Goal: Task Accomplishment & Management: Complete application form

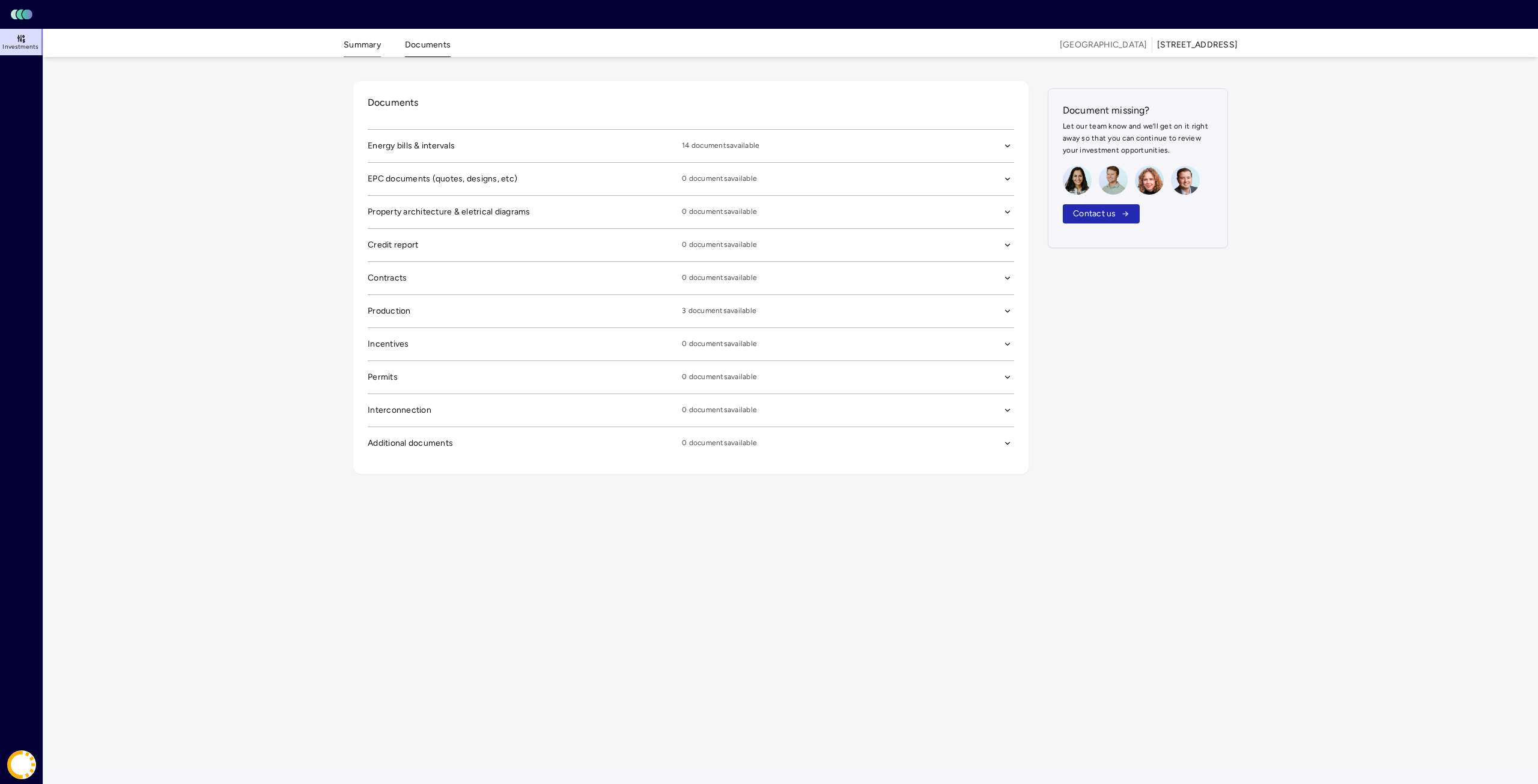
click at [361, 44] on button "Summary" at bounding box center [361, 47] width 37 height 18
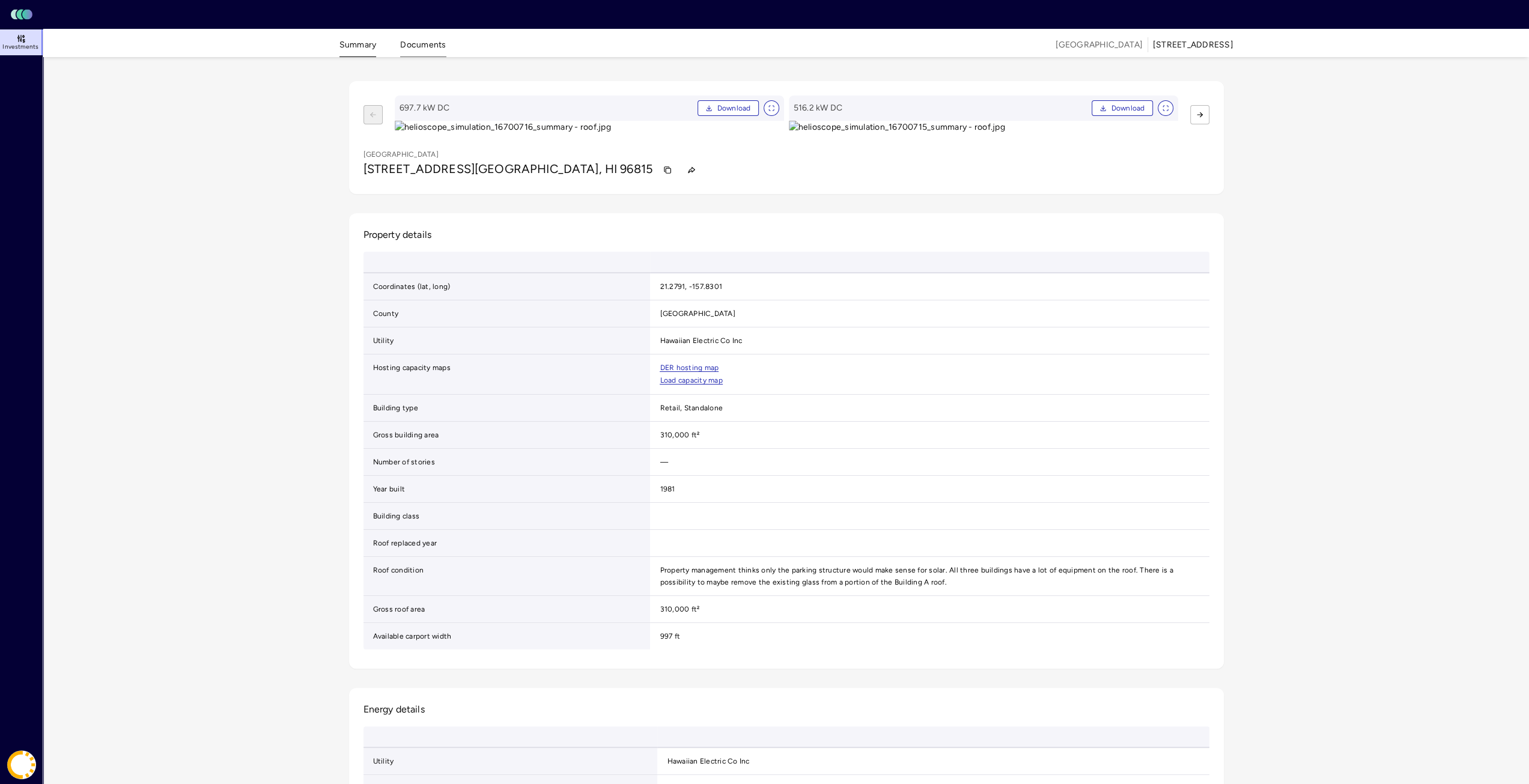
click at [409, 49] on button "Documents" at bounding box center [423, 47] width 46 height 18
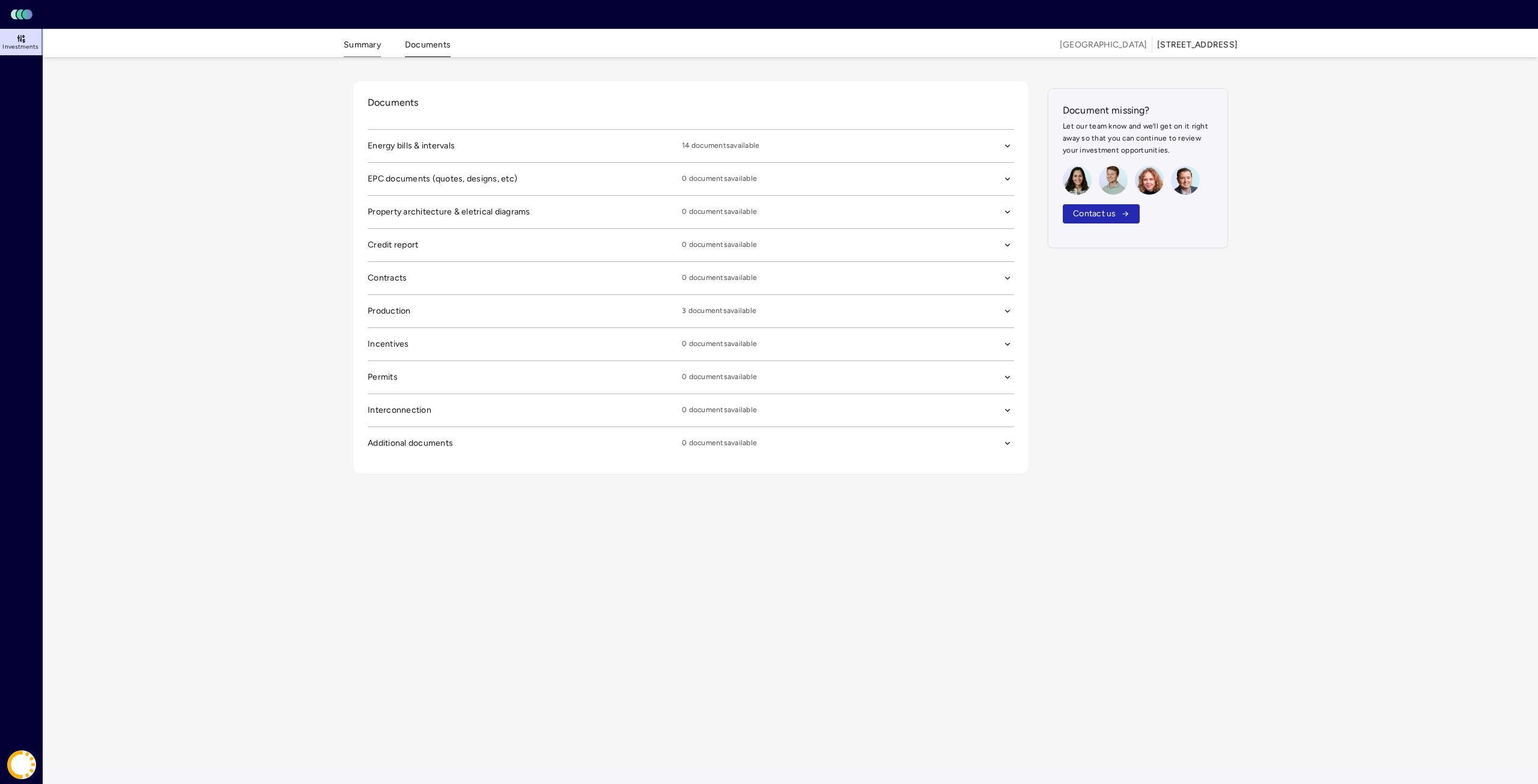
click at [366, 39] on button "Summary" at bounding box center [361, 47] width 37 height 18
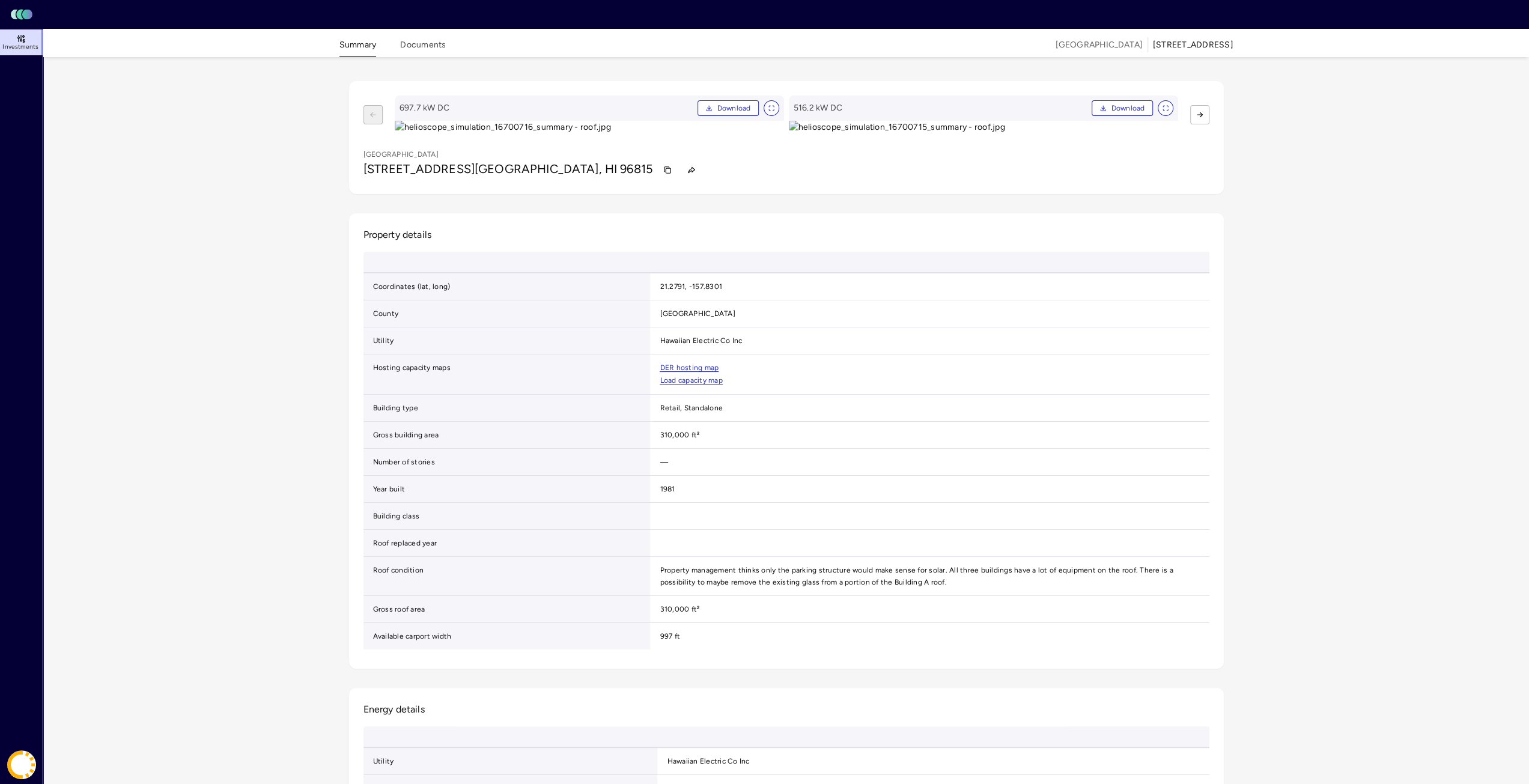
click at [1158, 46] on div "[STREET_ADDRESS]" at bounding box center [1193, 45] width 81 height 13
click at [432, 40] on button "Documents" at bounding box center [423, 47] width 46 height 18
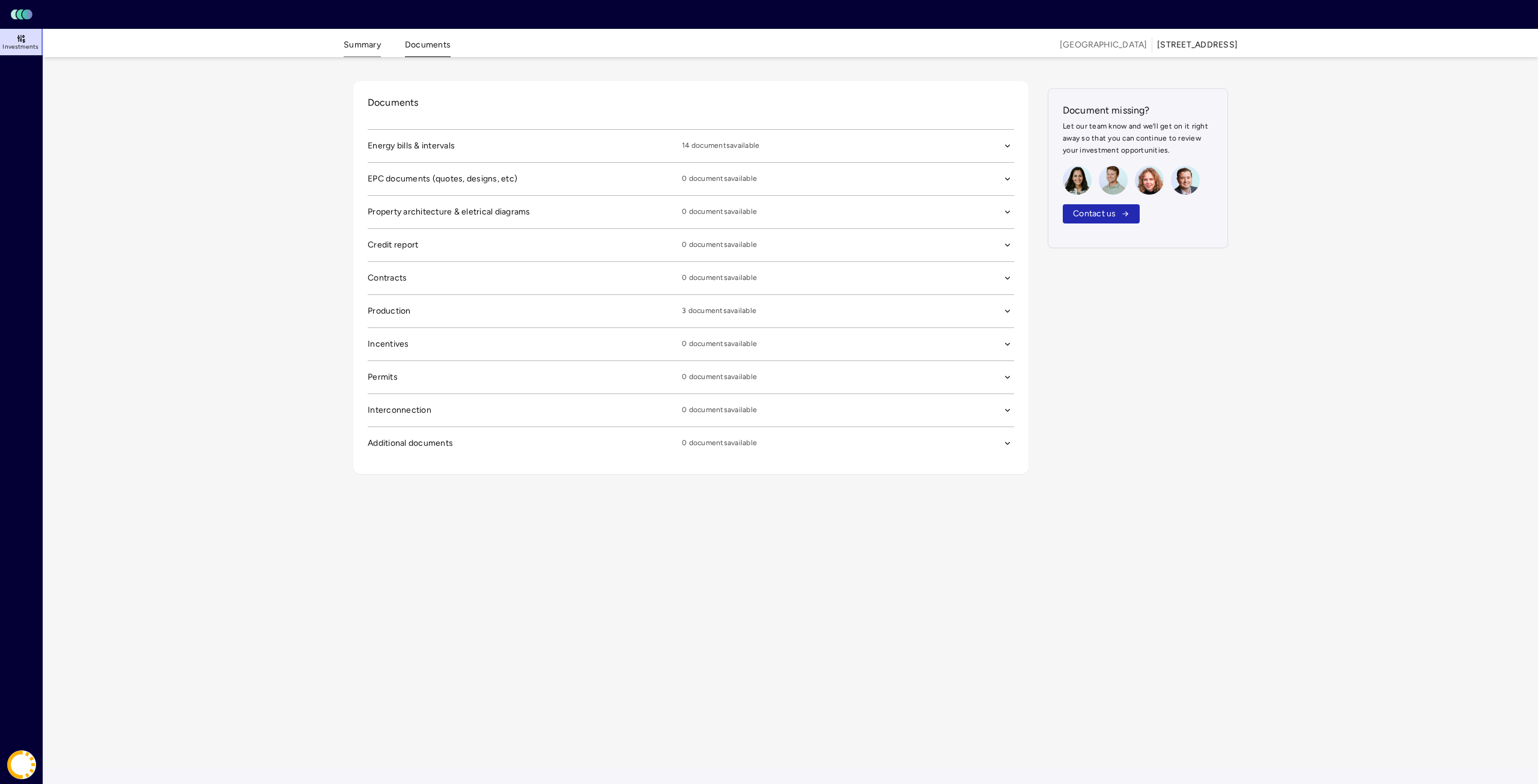
click at [360, 44] on button "Summary" at bounding box center [361, 47] width 37 height 18
click at [369, 46] on button "Summary" at bounding box center [361, 47] width 37 height 18
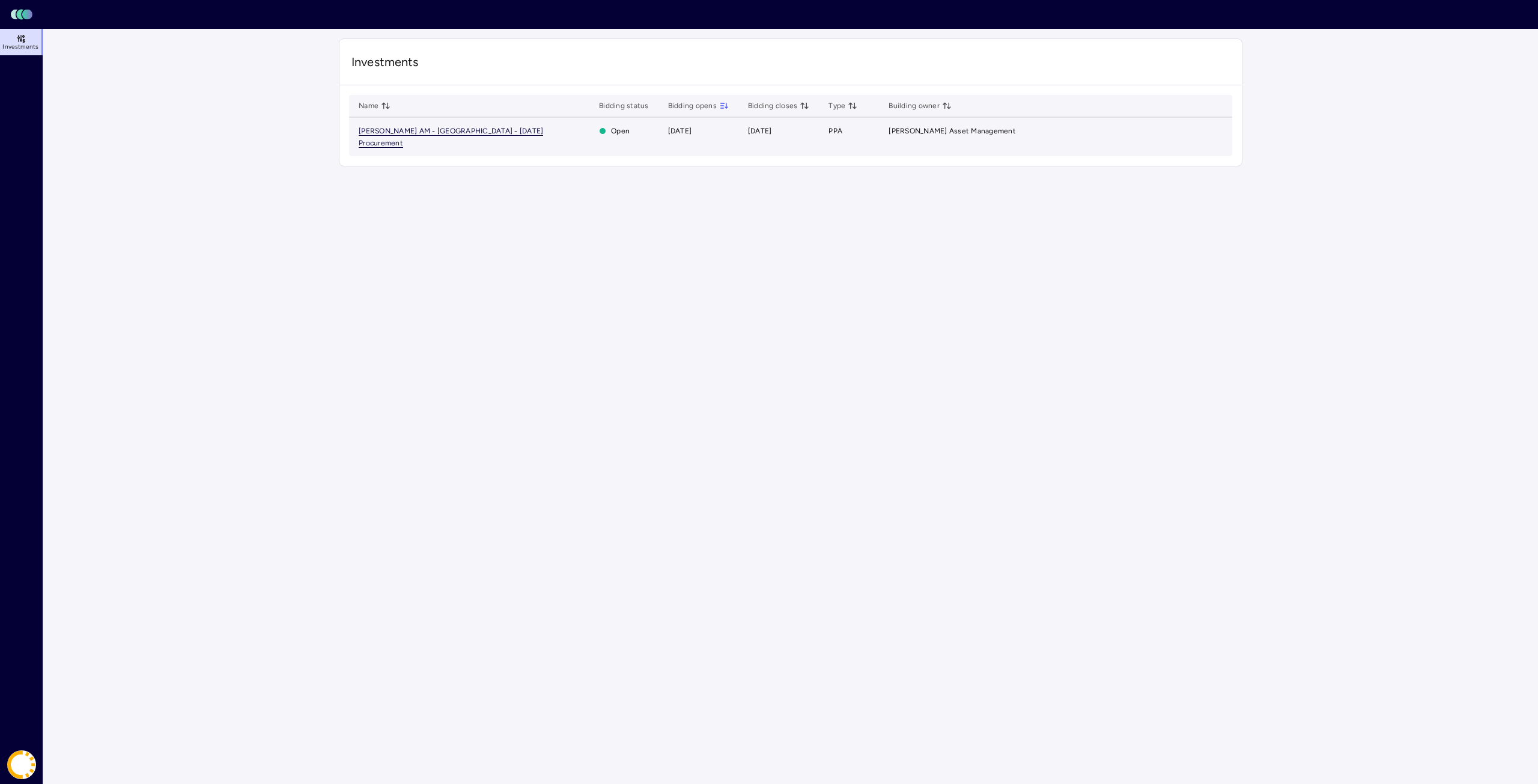
click at [480, 127] on span "[PERSON_NAME] AM - [GEOGRAPHIC_DATA] - [DATE] Procurement" at bounding box center [451, 137] width 184 height 21
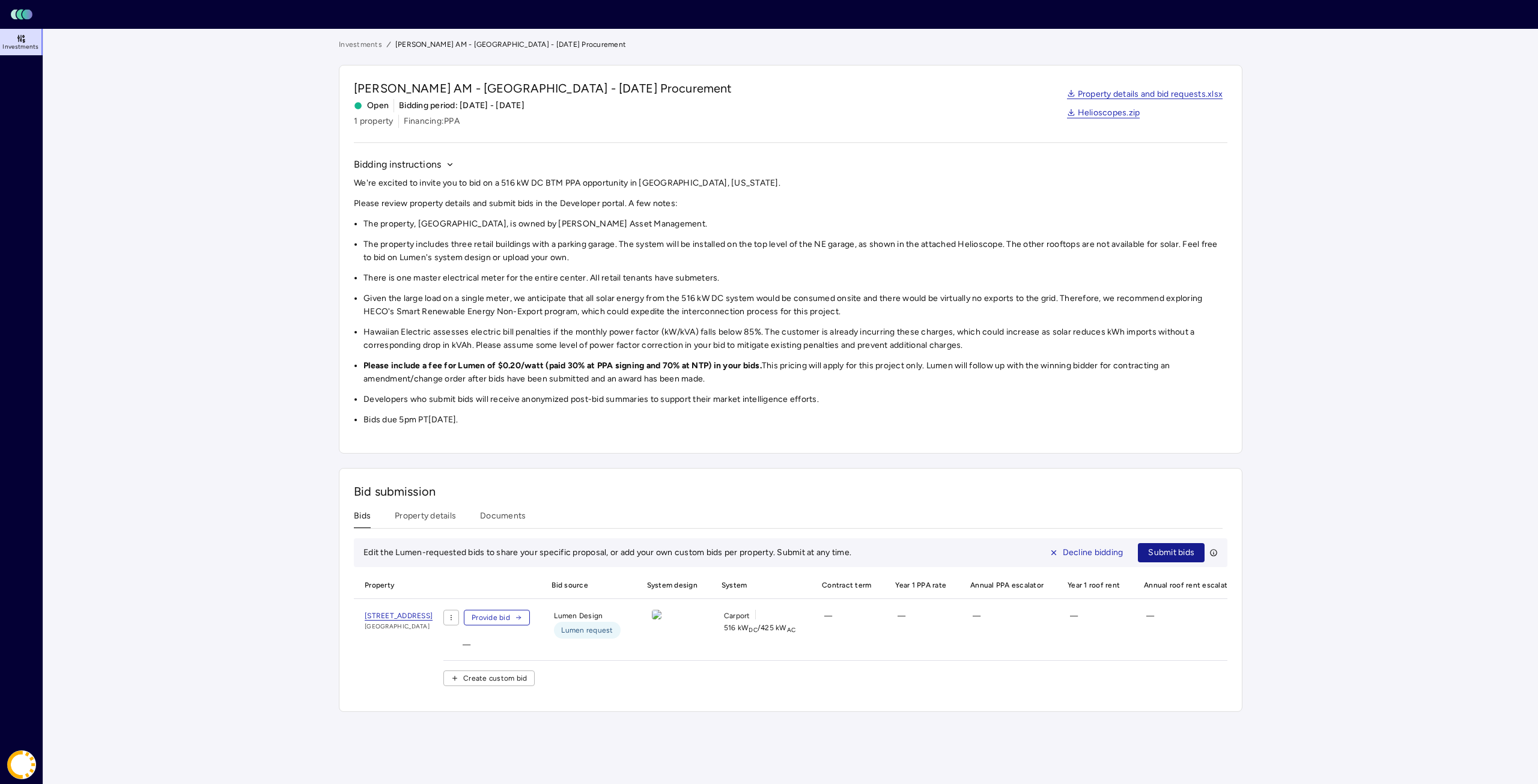
click at [1166, 551] on span "Submit bids" at bounding box center [1172, 553] width 46 height 13
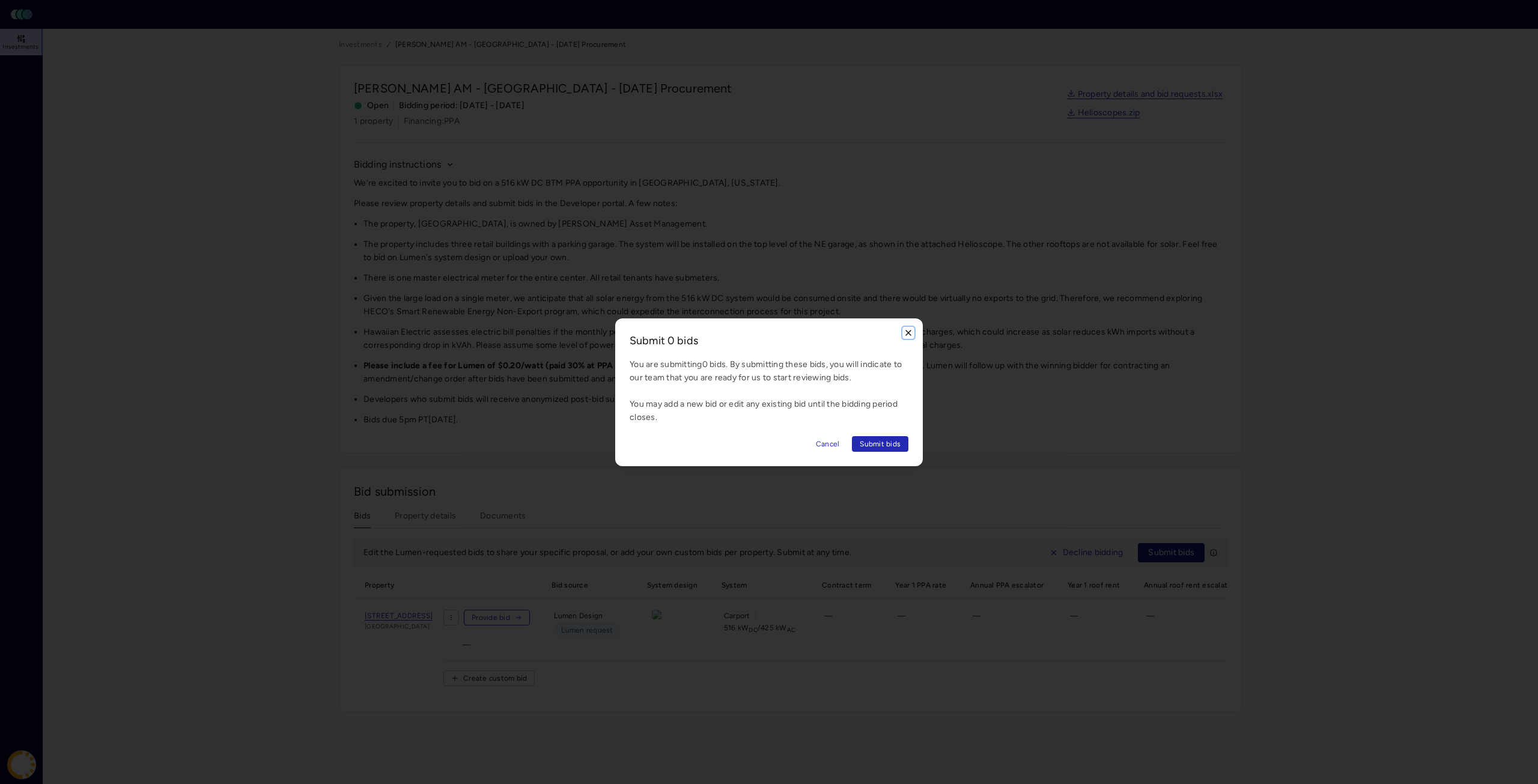
click at [909, 331] on icon "button" at bounding box center [909, 333] width 10 height 10
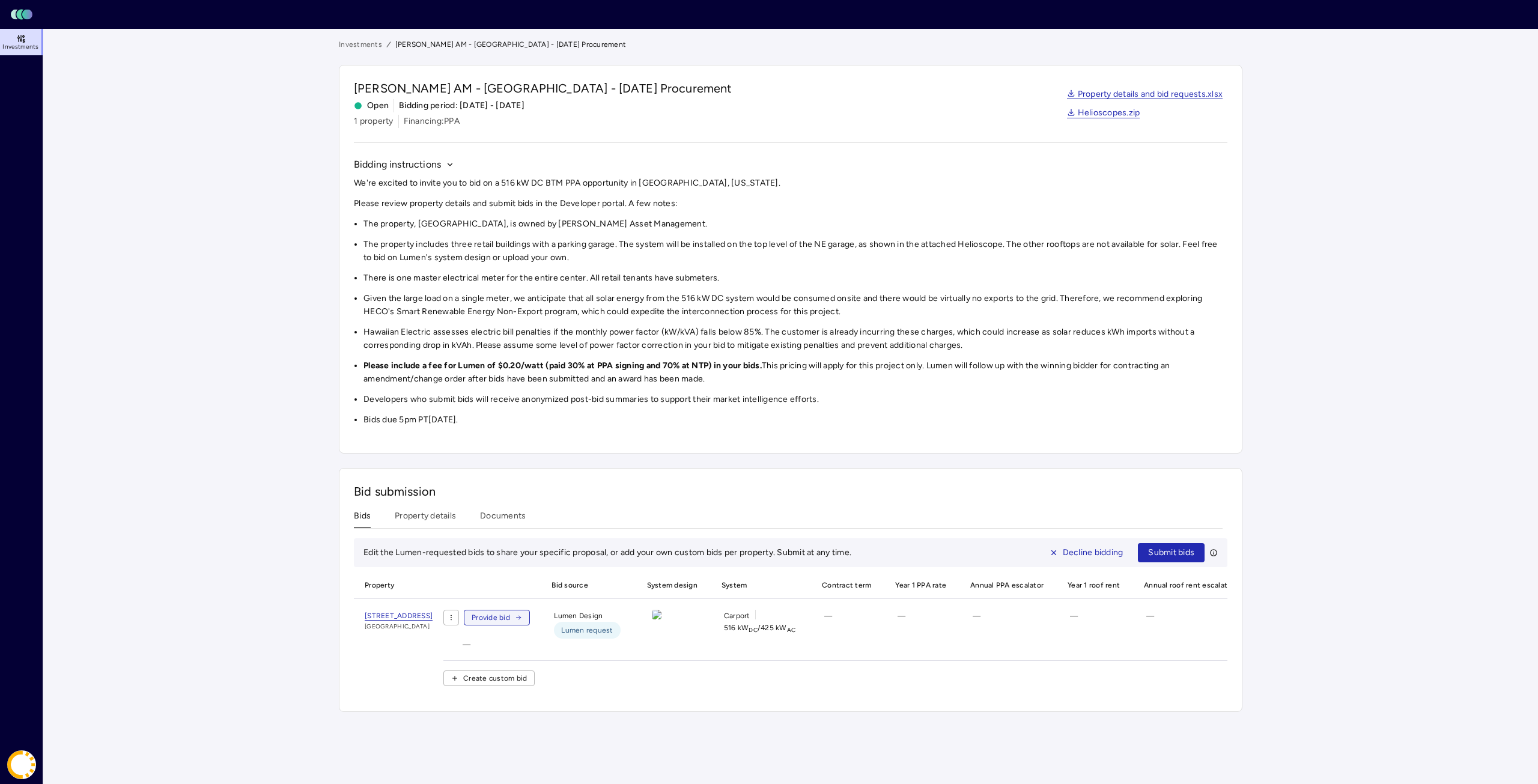
click at [510, 619] on span "Provide bid" at bounding box center [491, 617] width 38 height 12
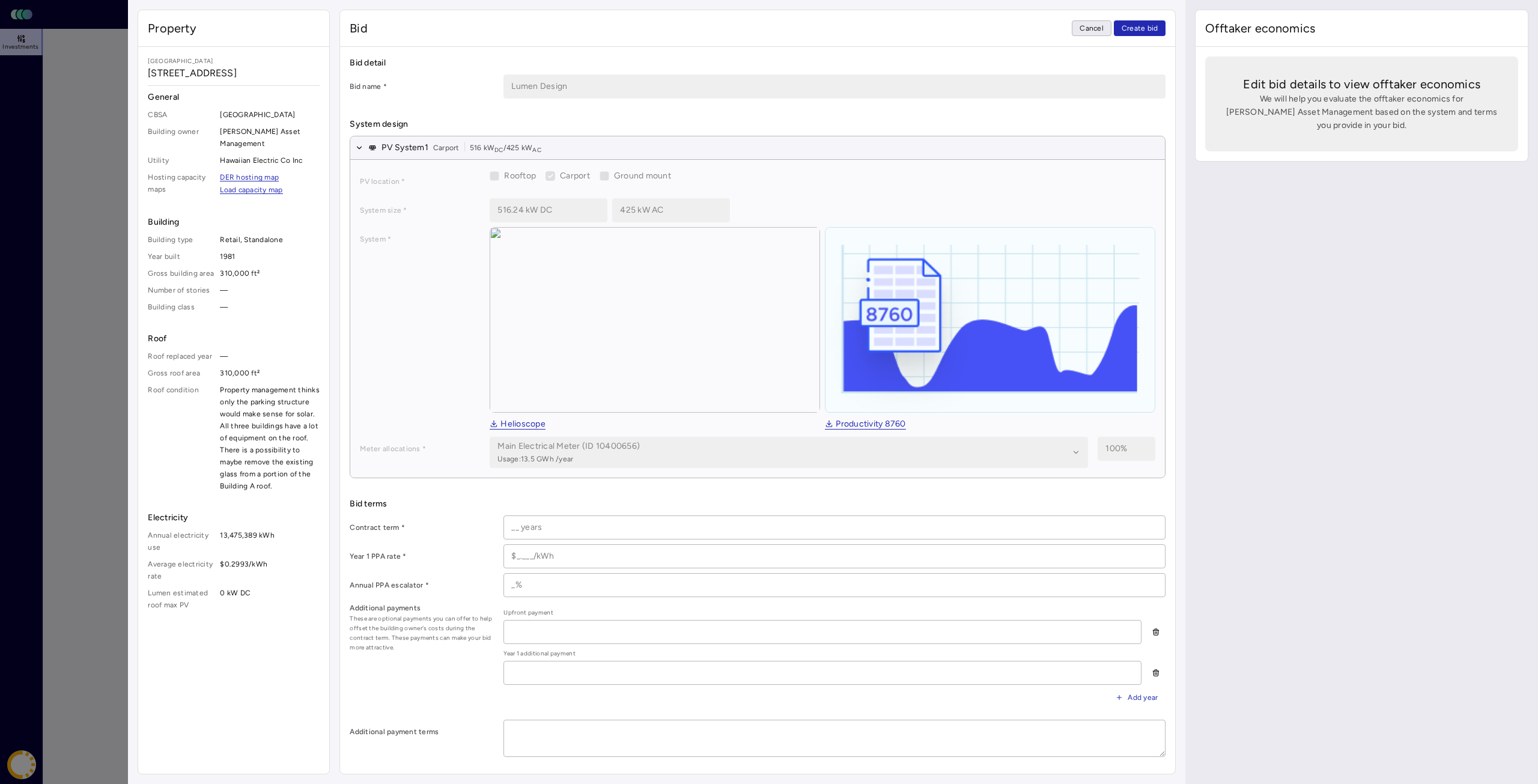
click at [1090, 31] on span "Cancel" at bounding box center [1091, 28] width 24 height 12
